Goal: Check status: Check status

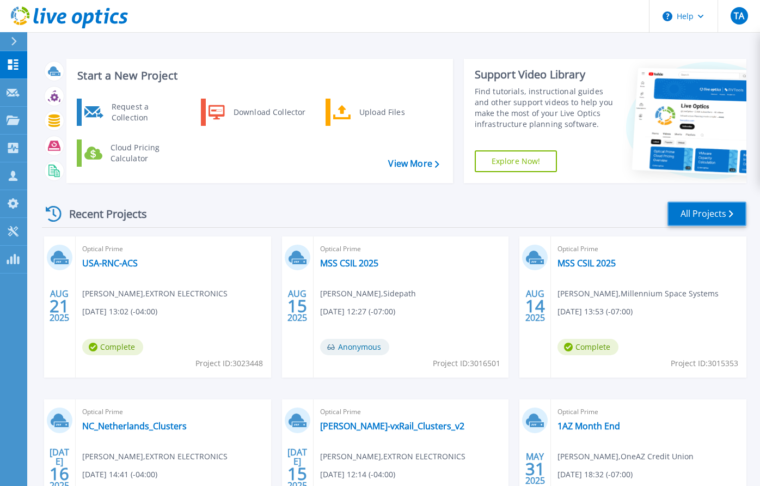
click at [722, 216] on link "All Projects" at bounding box center [707, 213] width 79 height 25
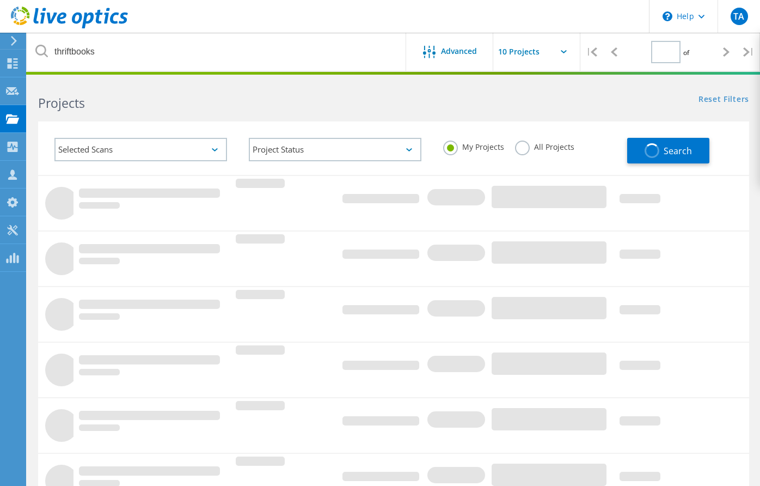
type input "1"
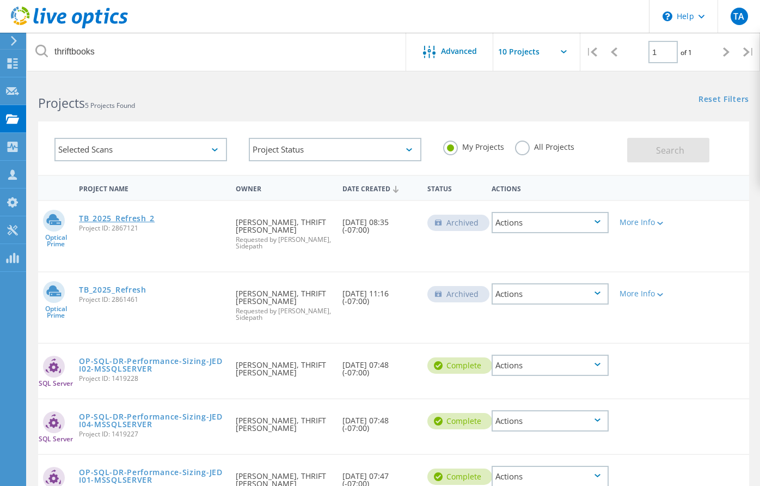
click at [121, 215] on link "TB_2025_Refresh_2" at bounding box center [117, 219] width 76 height 8
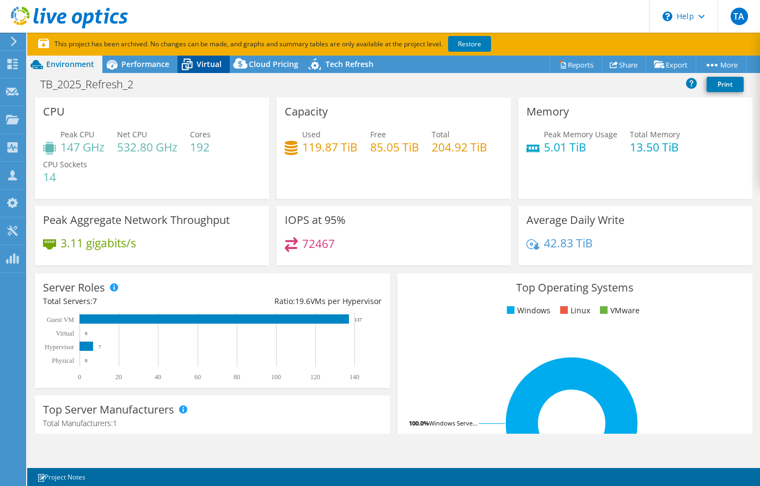
select select "USD"
click at [203, 62] on span "Virtual" at bounding box center [209, 64] width 25 height 10
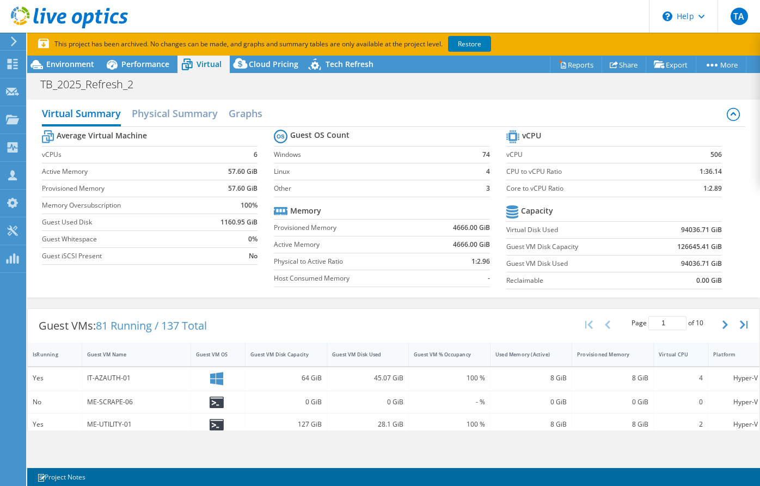
click at [684, 353] on div "Virtual CPU" at bounding box center [674, 354] width 31 height 7
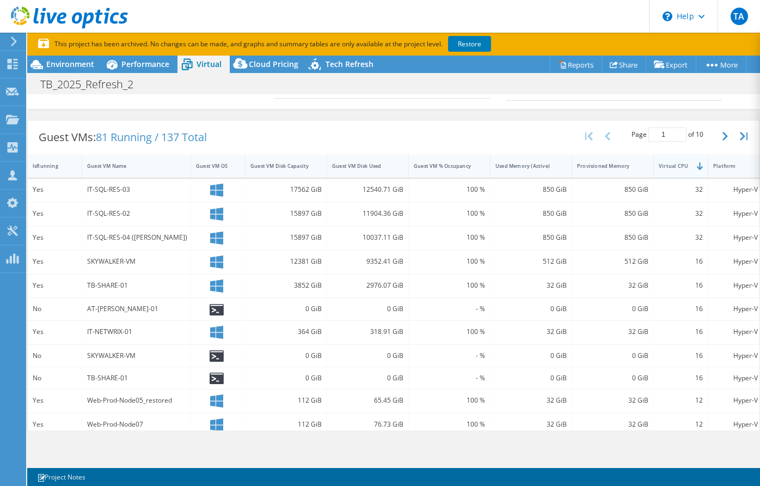
scroll to position [169, 0]
